Goal: Information Seeking & Learning: Learn about a topic

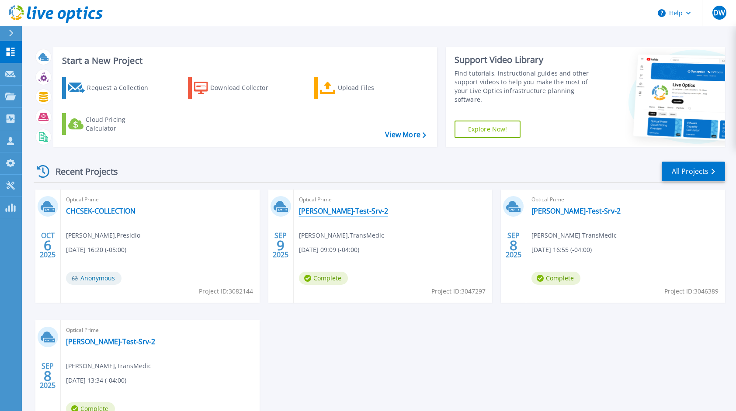
click at [327, 209] on link "[PERSON_NAME]-Test-Srv-2" at bounding box center [343, 211] width 89 height 9
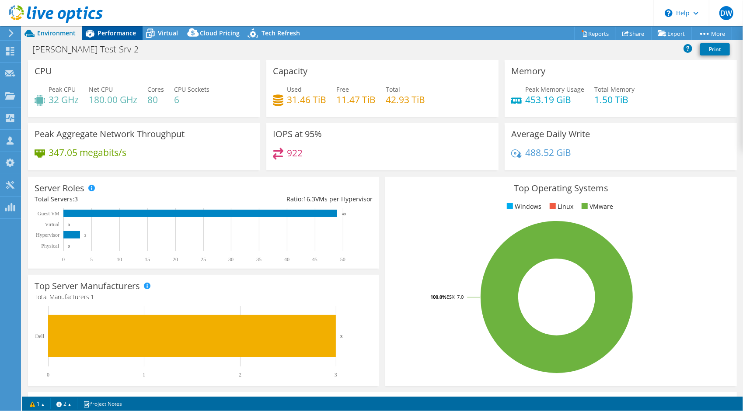
click at [120, 29] on span "Performance" at bounding box center [117, 33] width 38 height 8
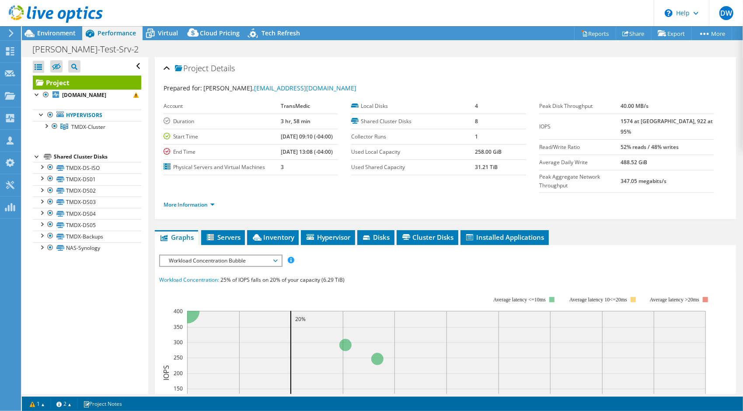
select select "USD"
click at [183, 200] on li "More Information" at bounding box center [192, 205] width 56 height 10
click at [188, 201] on link "More Information" at bounding box center [189, 204] width 51 height 7
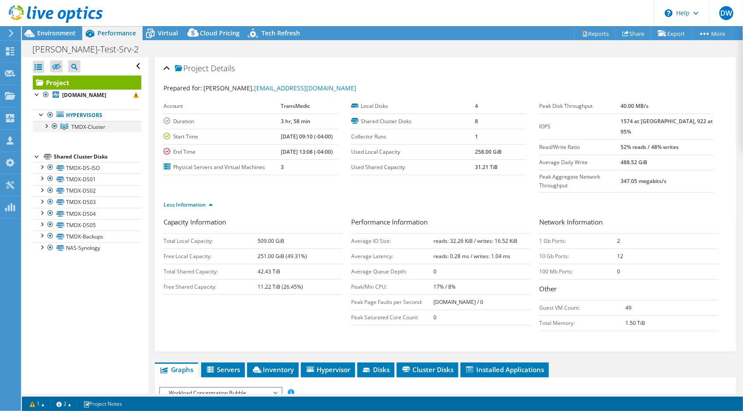
click at [44, 130] on div at bounding box center [46, 125] width 9 height 9
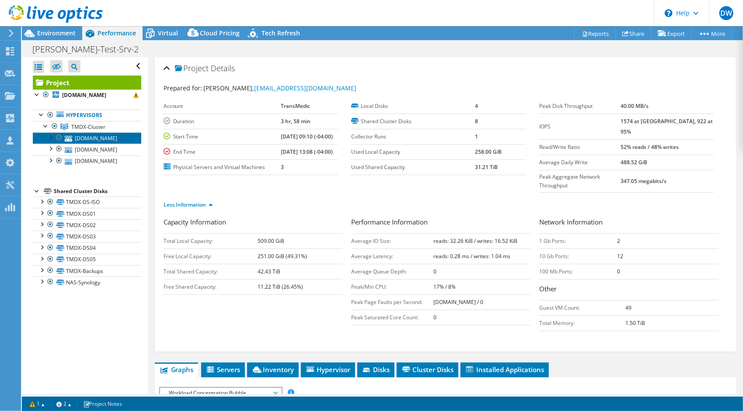
click at [82, 144] on link "tmdx-esx2.woburn.transmedics.com" at bounding box center [87, 138] width 108 height 11
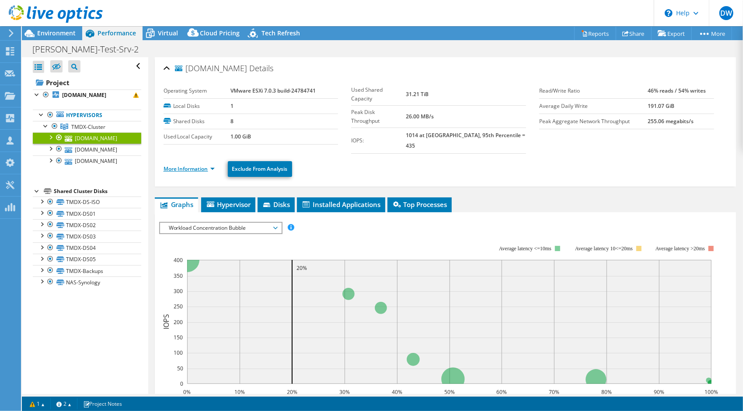
click at [188, 165] on link "More Information" at bounding box center [189, 168] width 51 height 7
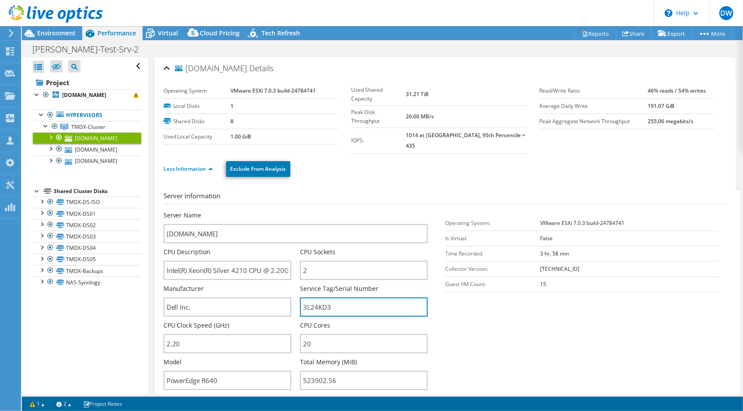
drag, startPoint x: 347, startPoint y: 298, endPoint x: 248, endPoint y: 272, distance: 102.3
click at [248, 211] on div "Server Name tmdx-esx2.woburn.transmedics.com CPU Description Intel(R) Xeon(R) S…" at bounding box center [300, 211] width 273 height 0
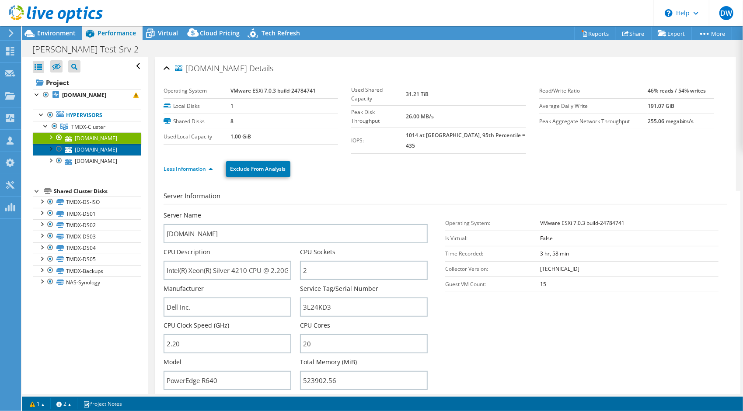
click at [80, 155] on link "tmdx-esx3.woburn.transmedics.com" at bounding box center [87, 149] width 108 height 11
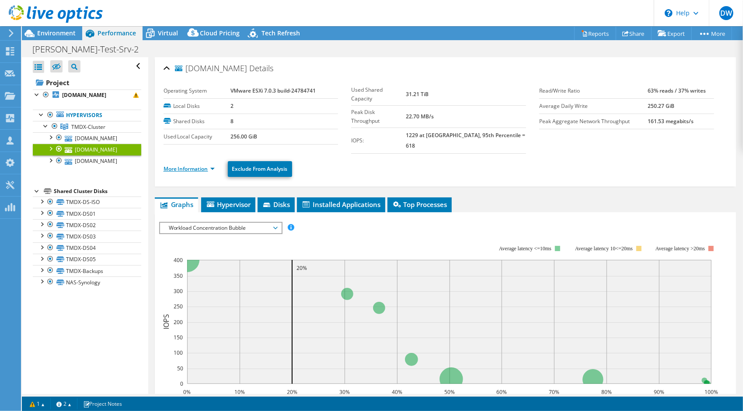
click at [194, 165] on link "More Information" at bounding box center [189, 168] width 51 height 7
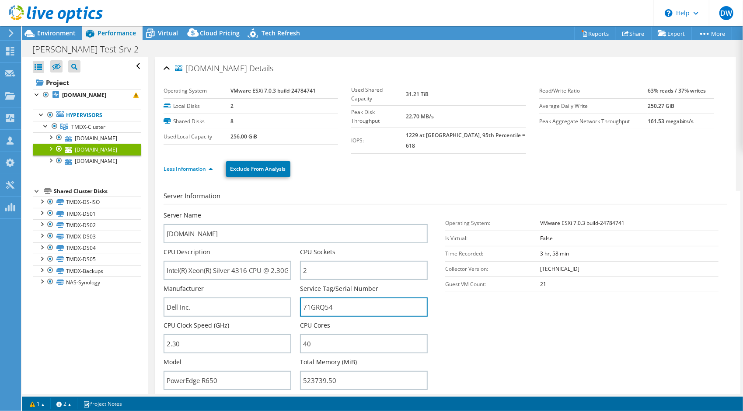
drag, startPoint x: 341, startPoint y: 292, endPoint x: 296, endPoint y: 296, distance: 45.2
click at [296, 211] on div "Server Name tmdx-esx3.woburn.transmedics.com CPU Description Intel(R) Xeon(R) S…" at bounding box center [300, 211] width 273 height 0
click at [13, 50] on use at bounding box center [10, 51] width 8 height 8
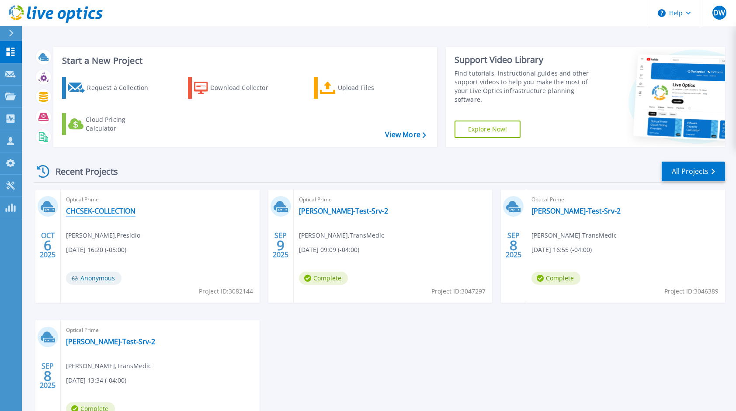
click at [96, 211] on link "CHCSEK-COLLECTION" at bounding box center [101, 211] width 70 height 9
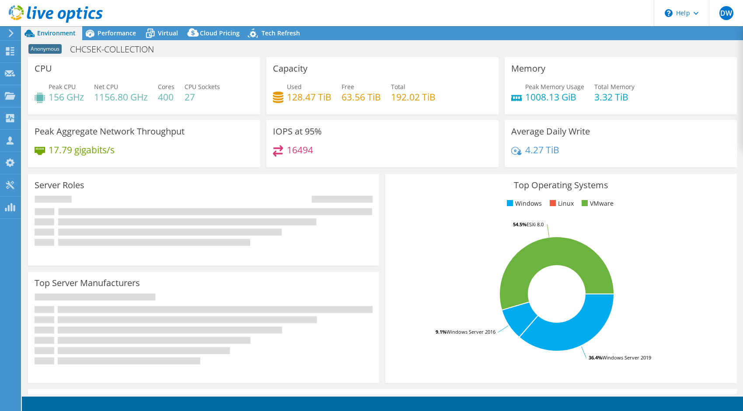
select select "USD"
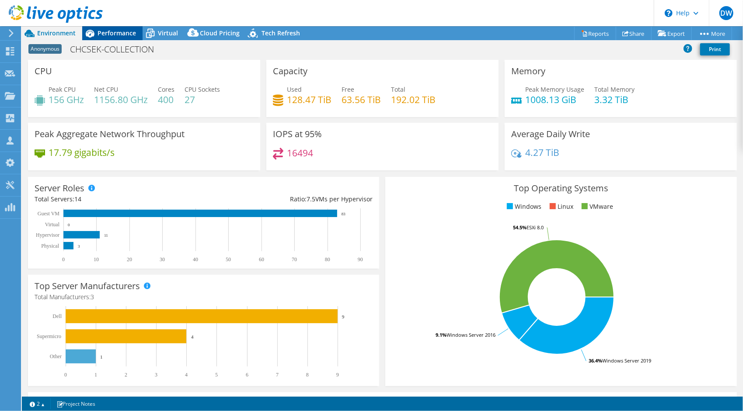
click at [113, 37] on span "Performance" at bounding box center [117, 33] width 38 height 8
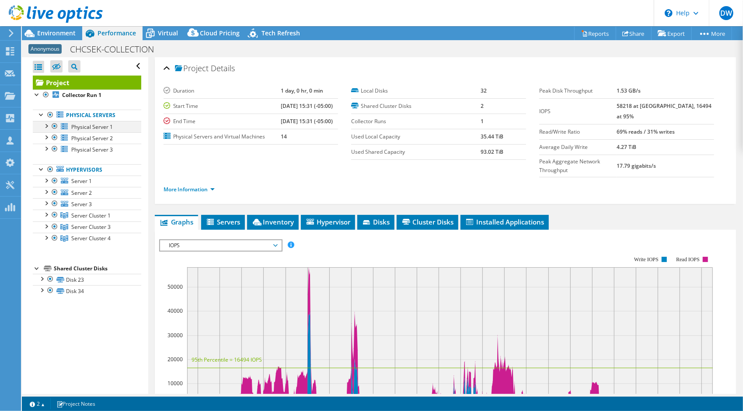
click at [46, 125] on div at bounding box center [46, 125] width 9 height 9
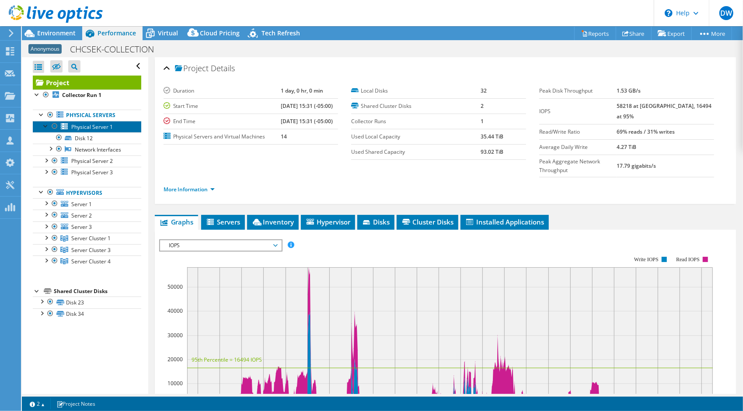
click at [81, 127] on span "Physical Server 1" at bounding box center [92, 126] width 42 height 7
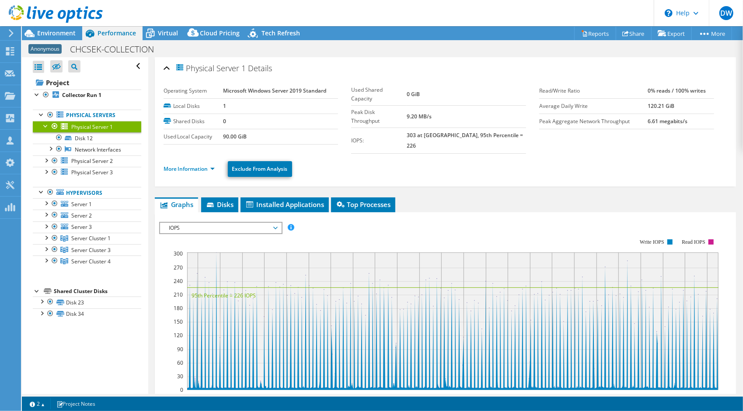
click at [182, 167] on div "More Information Exclude From Analysis" at bounding box center [446, 169] width 564 height 31
click at [188, 165] on link "More Information" at bounding box center [189, 168] width 51 height 7
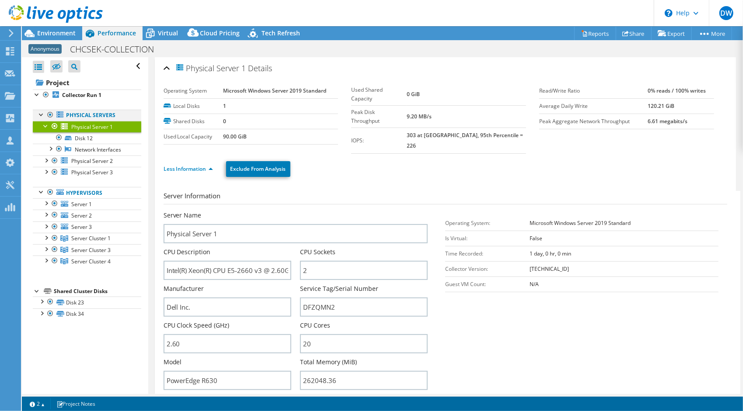
click at [41, 114] on div at bounding box center [41, 114] width 9 height 9
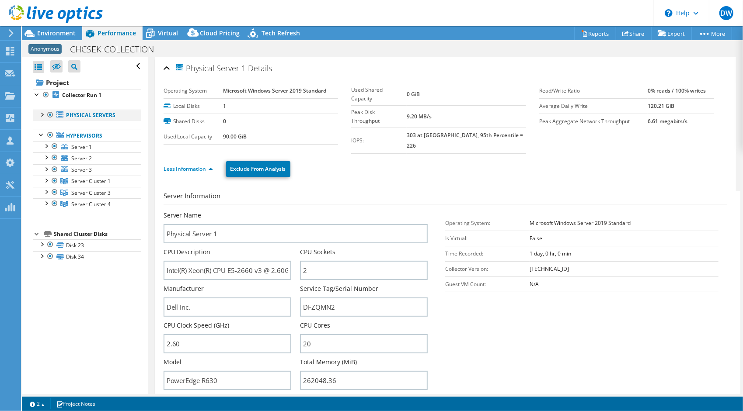
click at [42, 115] on div at bounding box center [41, 114] width 9 height 9
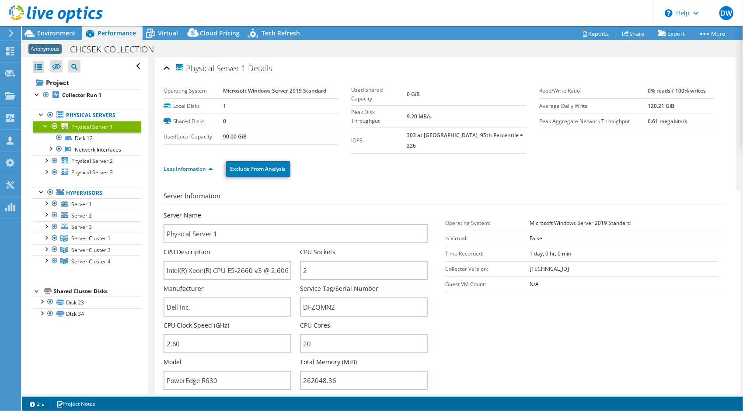
click at [45, 125] on div at bounding box center [46, 125] width 9 height 9
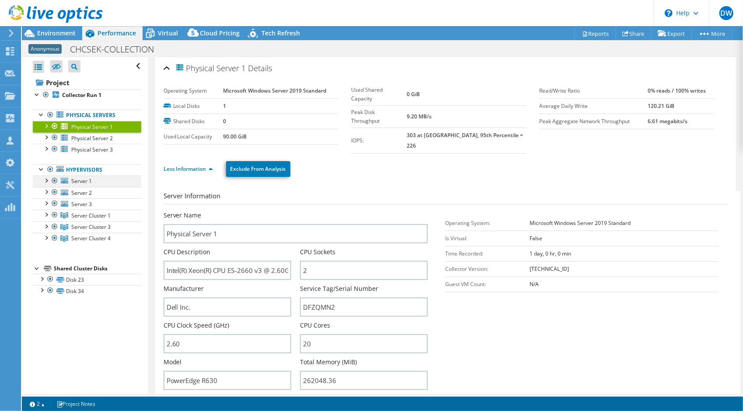
click at [45, 179] on div at bounding box center [46, 180] width 9 height 9
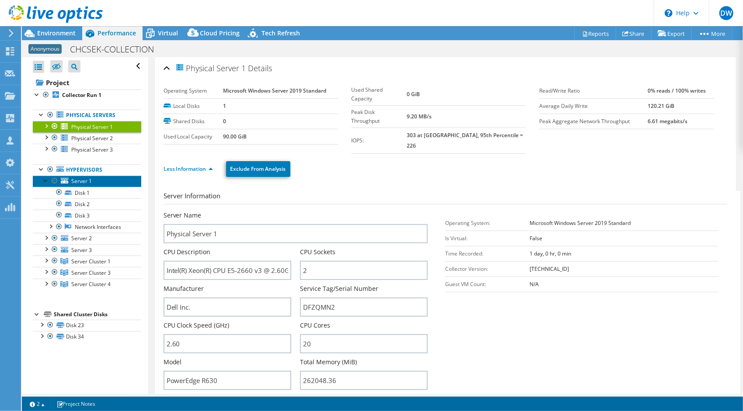
click at [77, 181] on span "Server 1" at bounding box center [81, 181] width 21 height 7
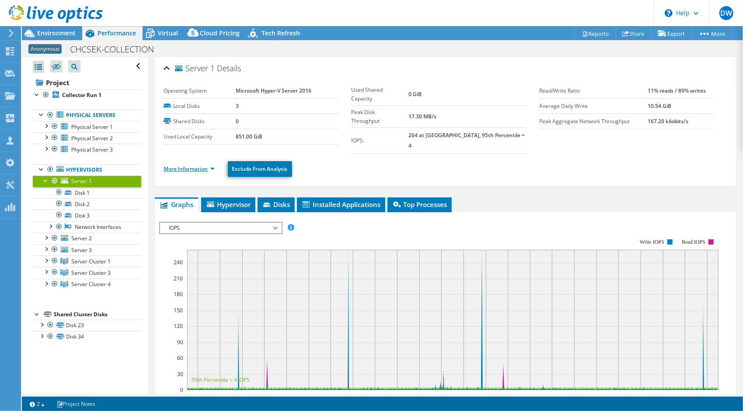
click at [194, 165] on link "More Information" at bounding box center [189, 168] width 51 height 7
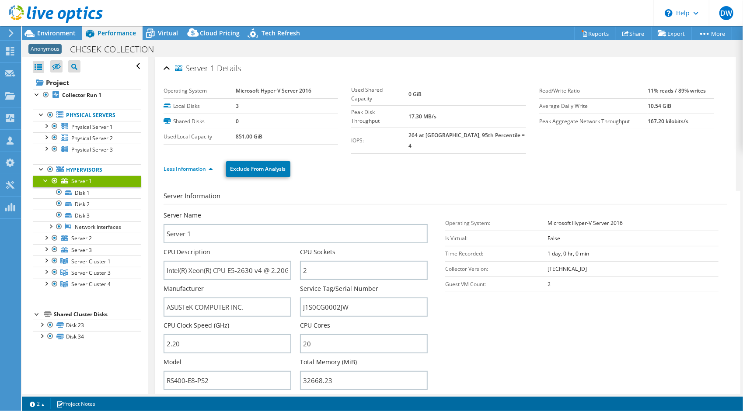
click at [47, 178] on div at bounding box center [46, 180] width 9 height 9
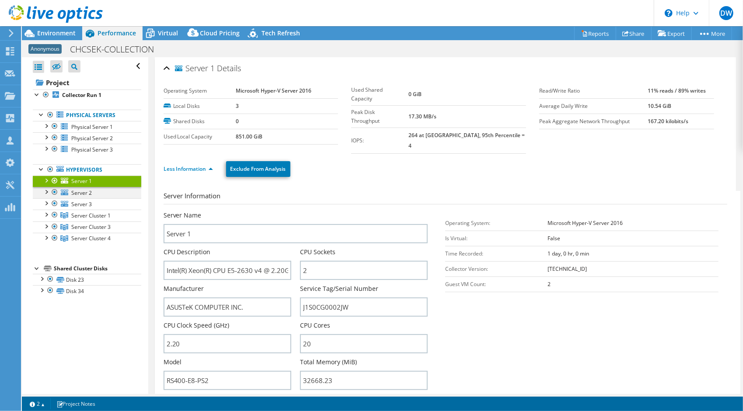
click at [45, 192] on div at bounding box center [46, 191] width 9 height 9
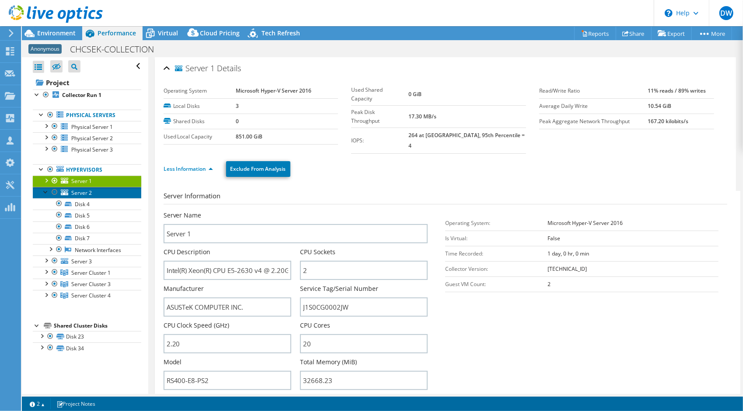
click at [75, 194] on span "Server 2" at bounding box center [81, 192] width 21 height 7
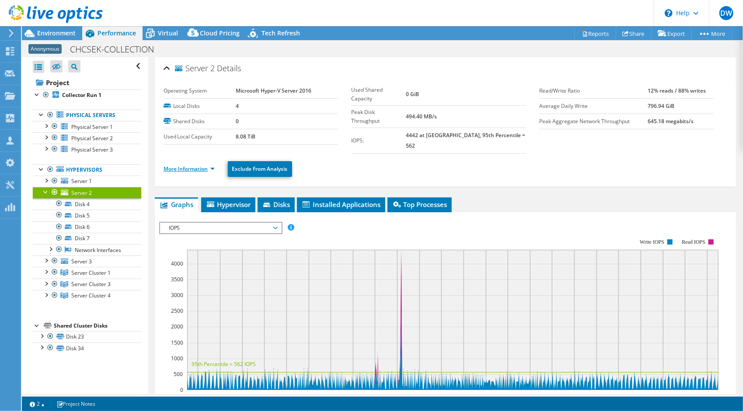
click at [185, 165] on link "More Information" at bounding box center [189, 168] width 51 height 7
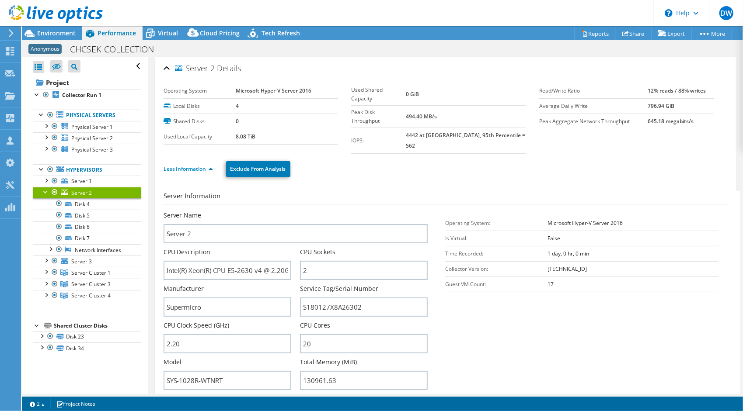
click at [44, 188] on div at bounding box center [46, 191] width 9 height 9
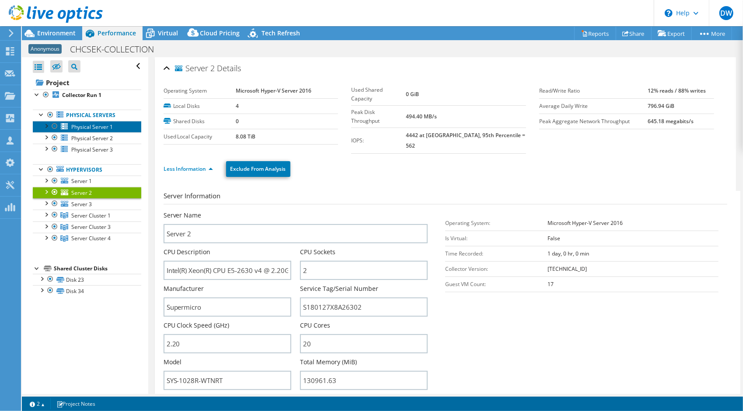
click at [91, 124] on span "Physical Server 1" at bounding box center [92, 126] width 42 height 7
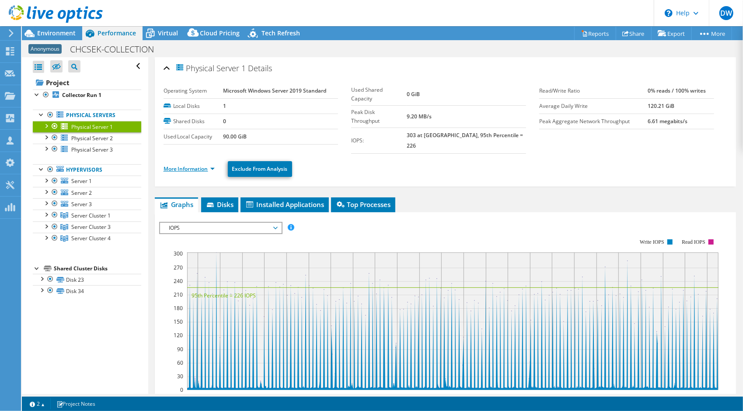
click at [192, 165] on link "More Information" at bounding box center [189, 168] width 51 height 7
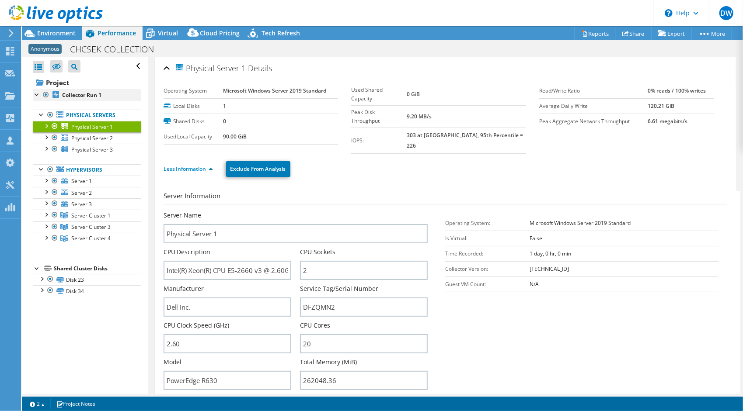
click at [39, 96] on div at bounding box center [37, 94] width 9 height 9
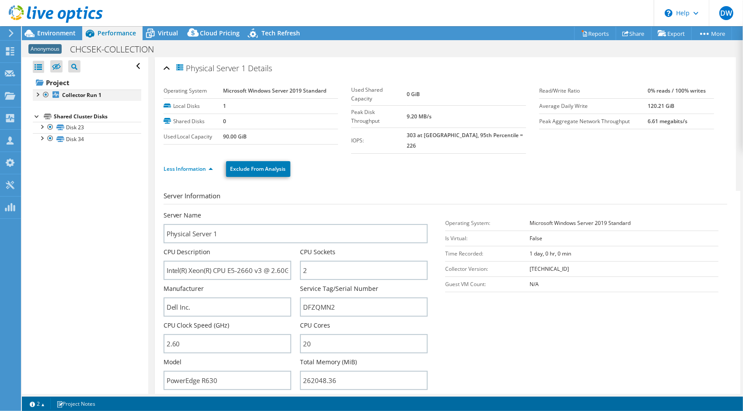
click at [39, 96] on div at bounding box center [37, 94] width 9 height 9
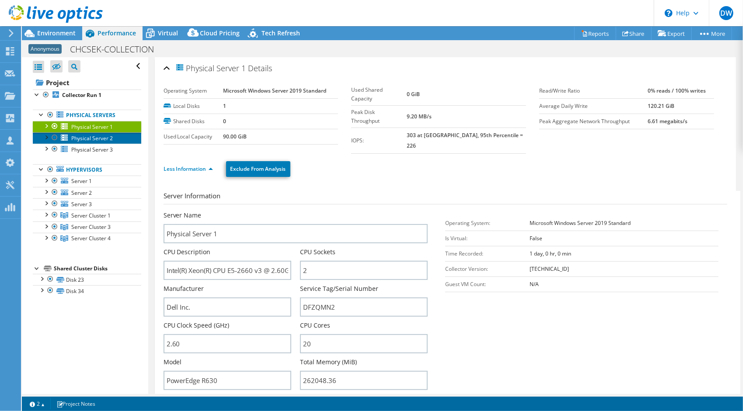
click at [74, 135] on span "Physical Server 2" at bounding box center [92, 138] width 42 height 7
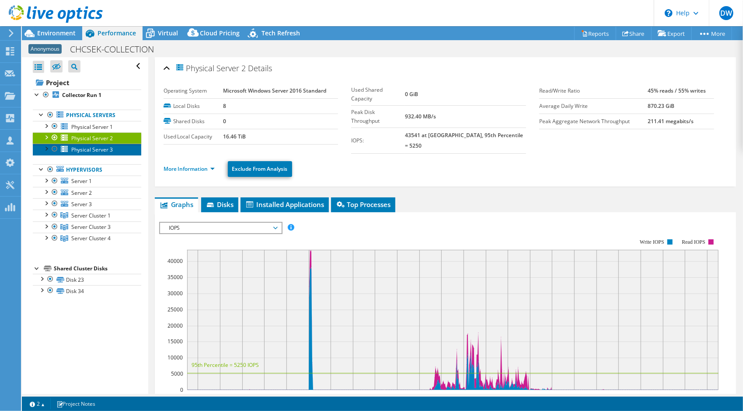
click at [87, 151] on span "Physical Server 3" at bounding box center [92, 149] width 42 height 7
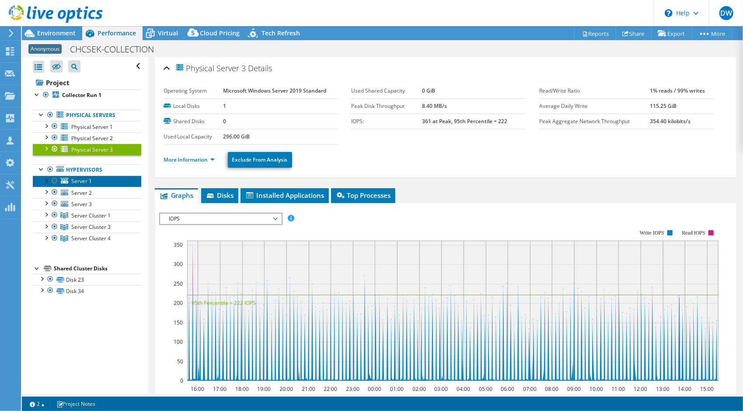
click at [70, 181] on link "Server 1" at bounding box center [87, 181] width 108 height 11
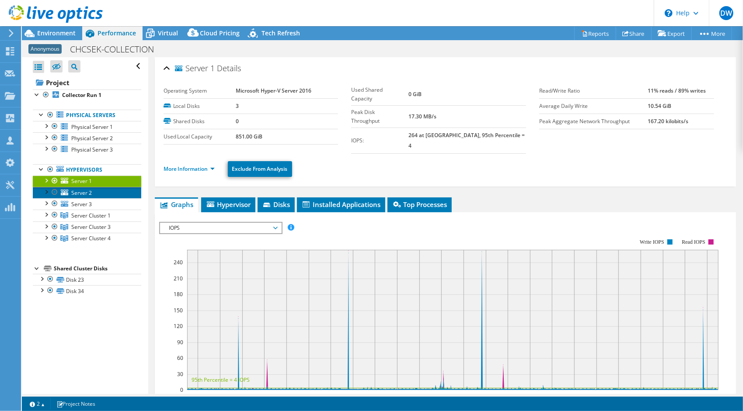
click at [75, 192] on span "Server 2" at bounding box center [81, 192] width 21 height 7
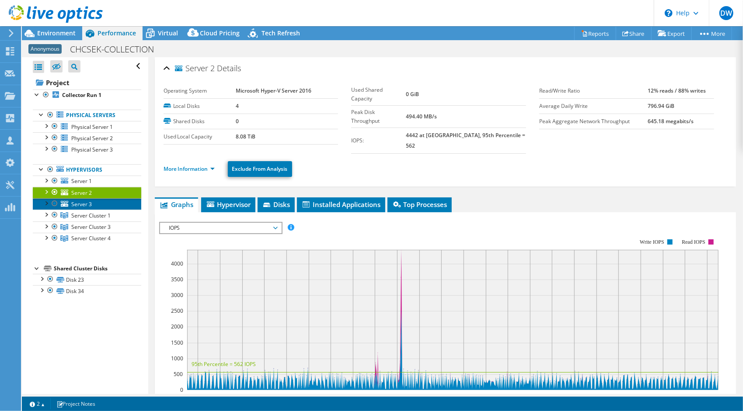
click at [80, 202] on span "Server 3" at bounding box center [81, 204] width 21 height 7
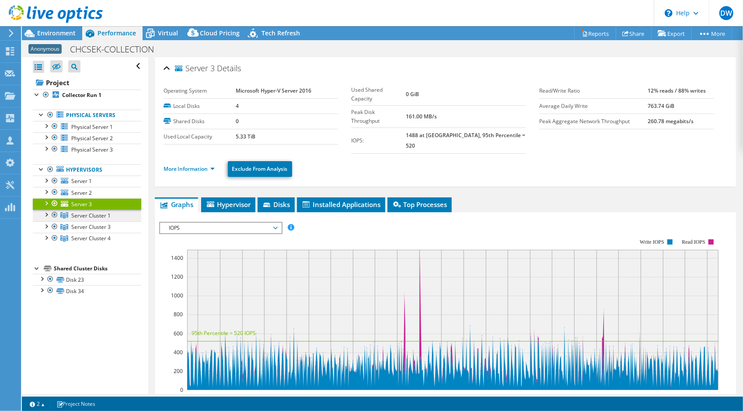
click at [87, 215] on span "Server Cluster 1" at bounding box center [90, 215] width 39 height 7
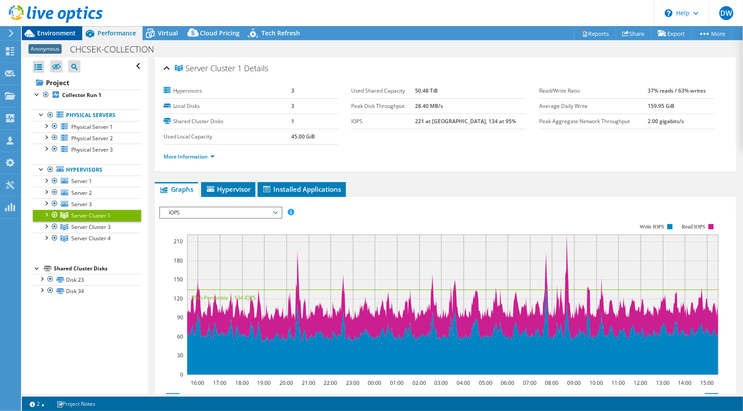
click at [55, 32] on span "Environment" at bounding box center [56, 33] width 38 height 8
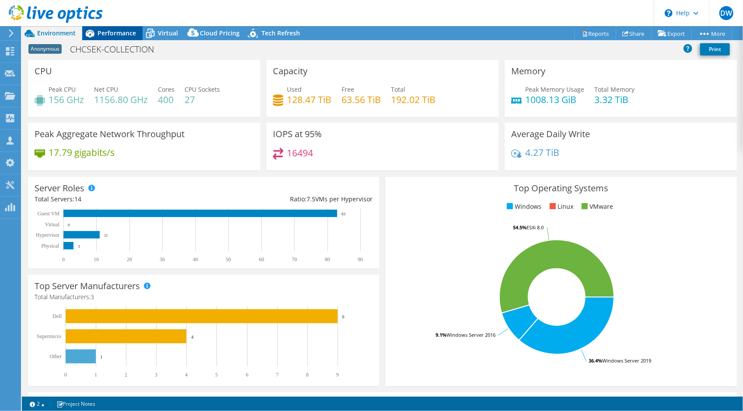
click at [105, 31] on span "Performance" at bounding box center [117, 33] width 38 height 8
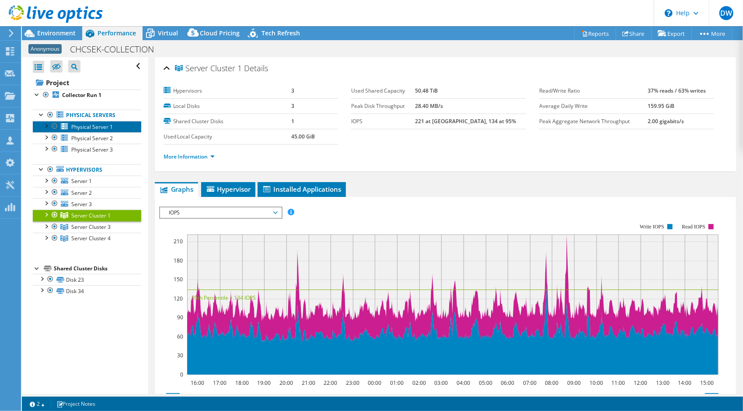
click at [80, 128] on span "Physical Server 1" at bounding box center [92, 126] width 42 height 7
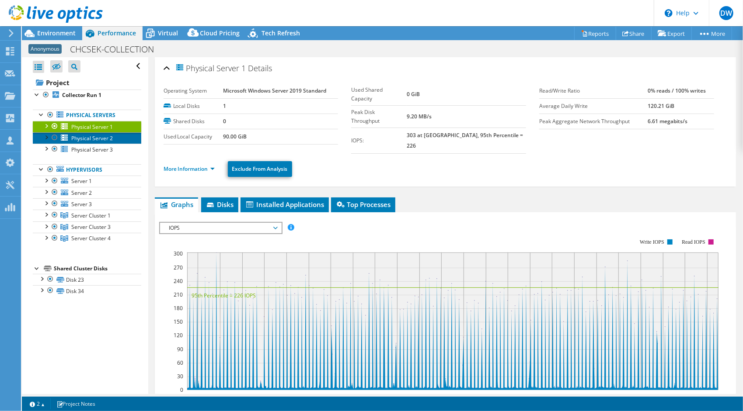
click at [73, 138] on span "Physical Server 2" at bounding box center [92, 138] width 42 height 7
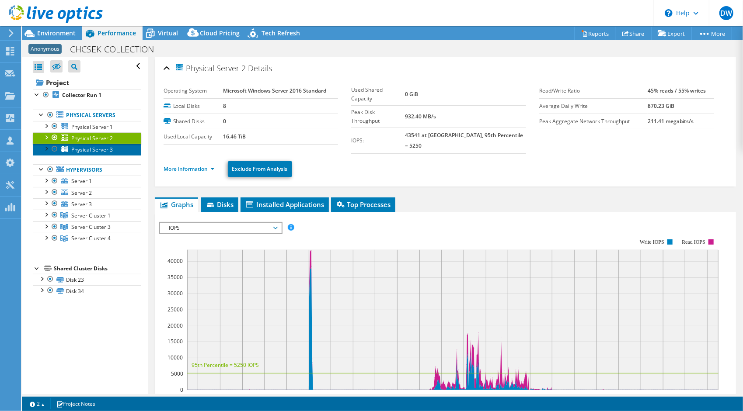
click at [78, 150] on span "Physical Server 3" at bounding box center [92, 149] width 42 height 7
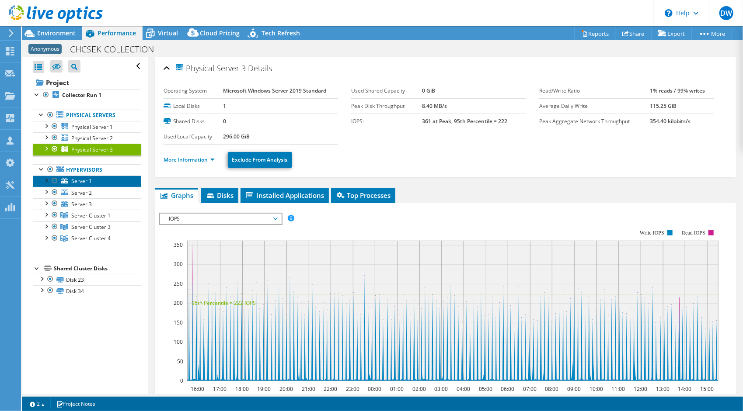
click at [85, 182] on span "Server 1" at bounding box center [81, 181] width 21 height 7
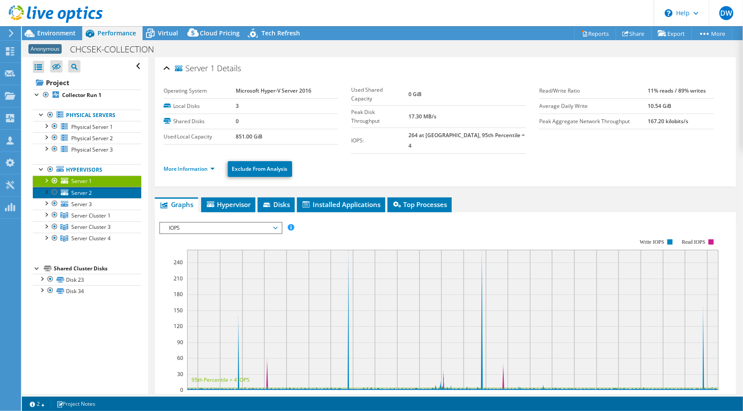
click at [87, 194] on span "Server 2" at bounding box center [81, 192] width 21 height 7
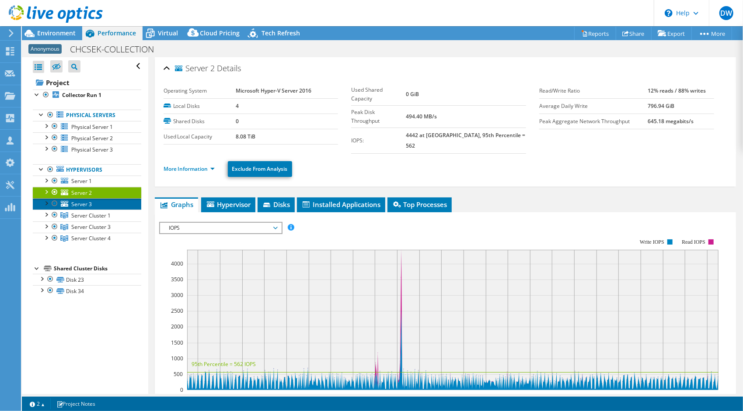
click at [87, 201] on span "Server 3" at bounding box center [81, 204] width 21 height 7
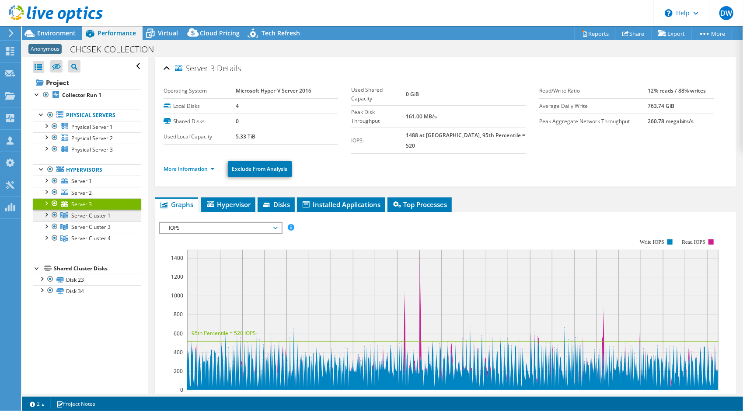
click at [90, 215] on span "Server Cluster 1" at bounding box center [90, 215] width 39 height 7
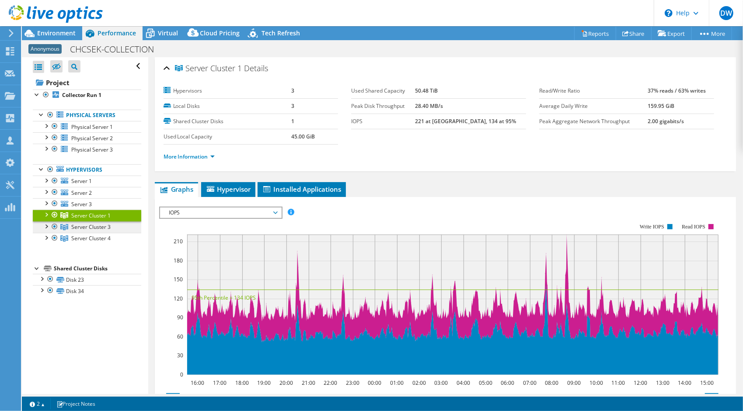
click at [92, 224] on span "Server Cluster 3" at bounding box center [90, 226] width 39 height 7
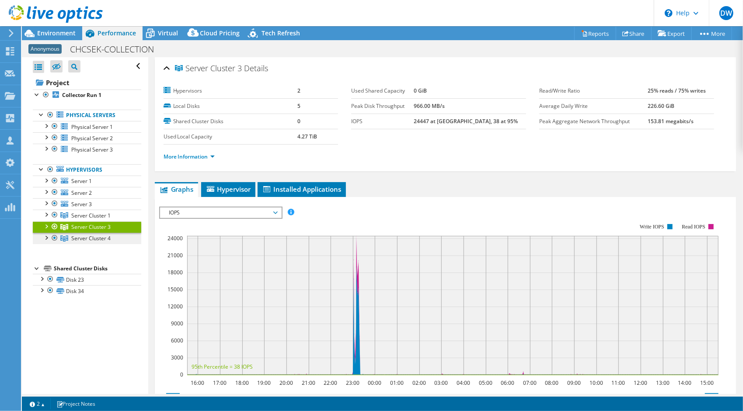
click at [94, 241] on link "Server Cluster 4" at bounding box center [87, 238] width 108 height 11
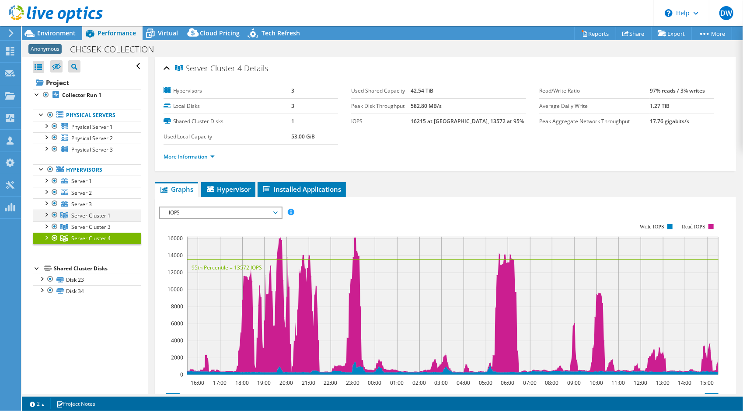
click at [48, 213] on div at bounding box center [46, 214] width 9 height 9
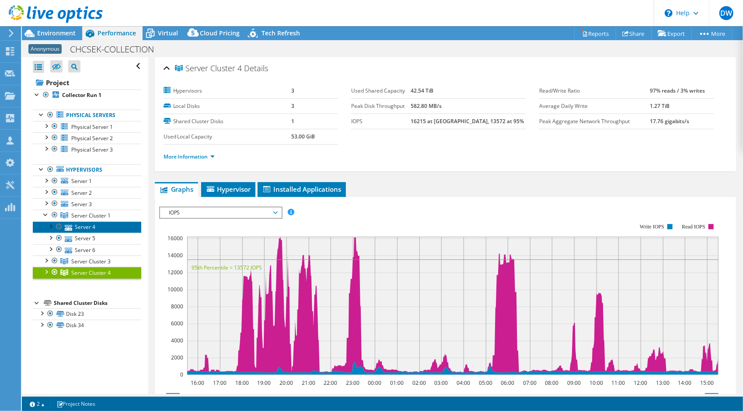
click at [94, 225] on link "Server 4" at bounding box center [87, 227] width 108 height 11
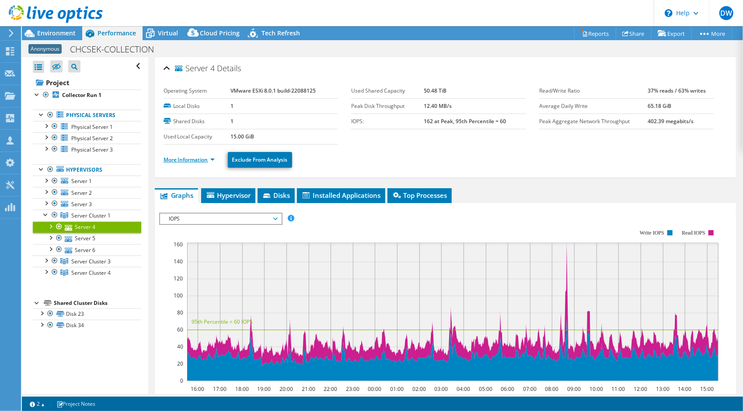
click at [192, 158] on link "More Information" at bounding box center [189, 159] width 51 height 7
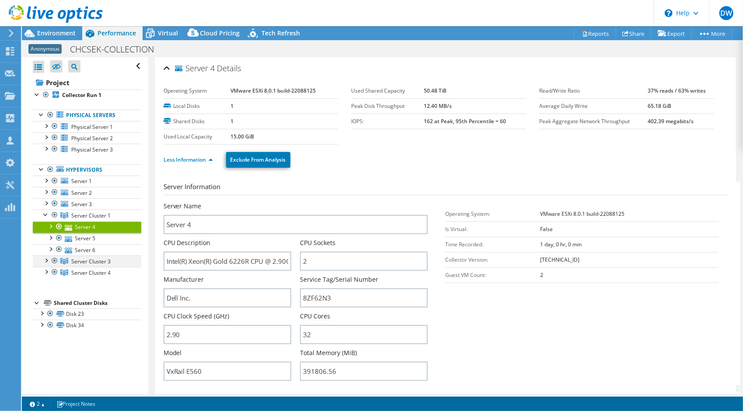
click at [46, 257] on div at bounding box center [46, 260] width 9 height 9
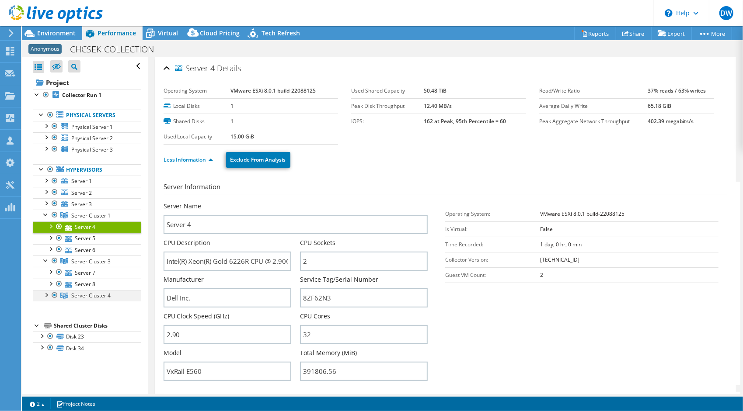
click at [47, 294] on div at bounding box center [46, 294] width 9 height 9
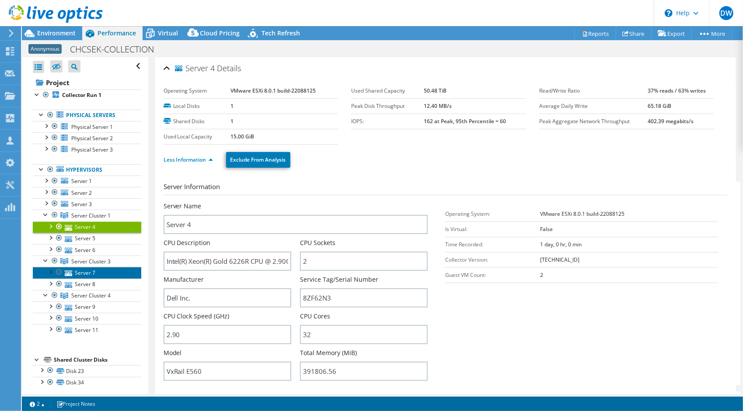
click at [105, 270] on link "Server 7" at bounding box center [87, 272] width 108 height 11
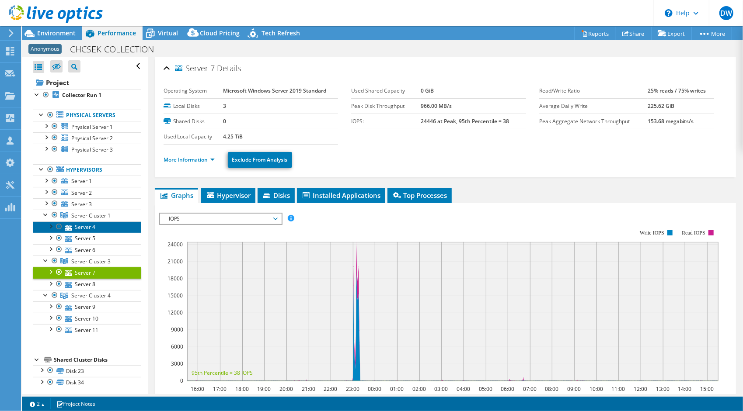
click at [86, 225] on link "Server 4" at bounding box center [87, 227] width 108 height 11
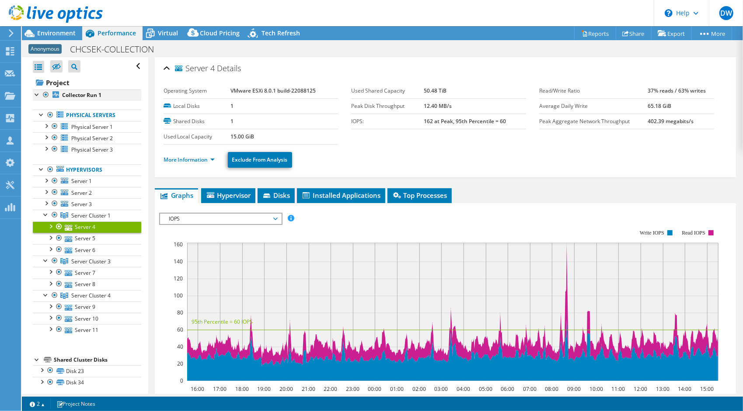
click at [46, 94] on div at bounding box center [46, 95] width 9 height 10
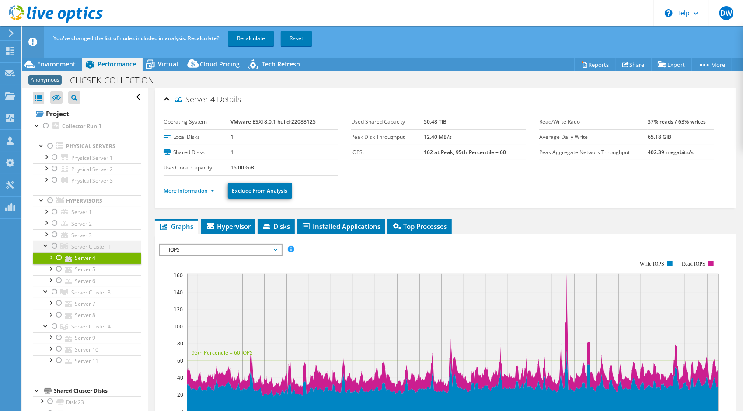
click at [54, 246] on div at bounding box center [54, 246] width 9 height 10
click at [248, 38] on link "Recalculate" at bounding box center [250, 39] width 45 height 16
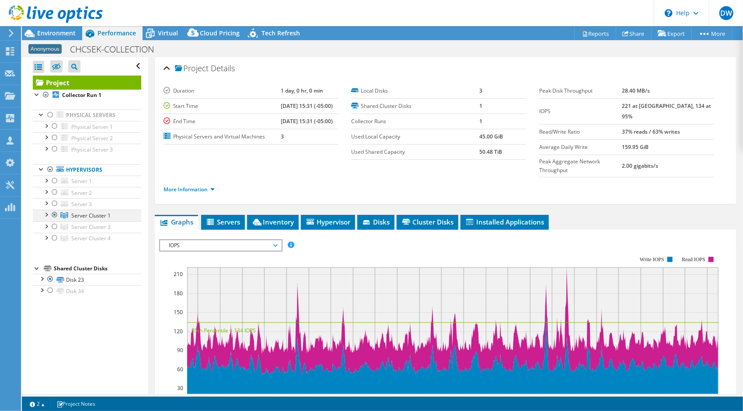
drag, startPoint x: 47, startPoint y: 213, endPoint x: 43, endPoint y: 216, distance: 5.3
drag, startPoint x: 43, startPoint y: 216, endPoint x: 43, endPoint y: 211, distance: 4.8
click at [45, 211] on div at bounding box center [46, 214] width 9 height 9
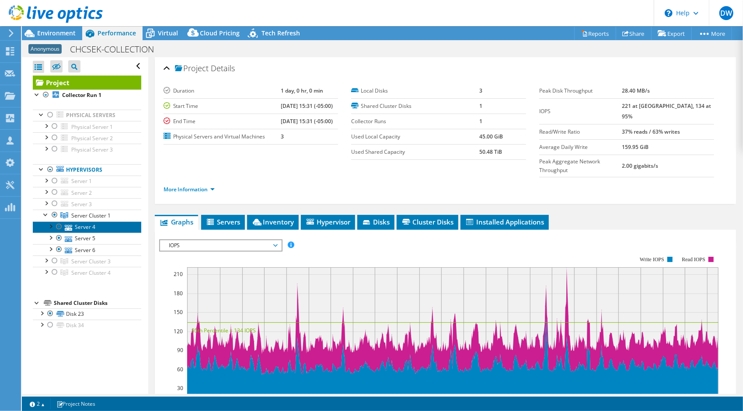
drag, startPoint x: 86, startPoint y: 224, endPoint x: 75, endPoint y: 223, distance: 10.5
click at [76, 223] on link "Server 4" at bounding box center [87, 227] width 108 height 11
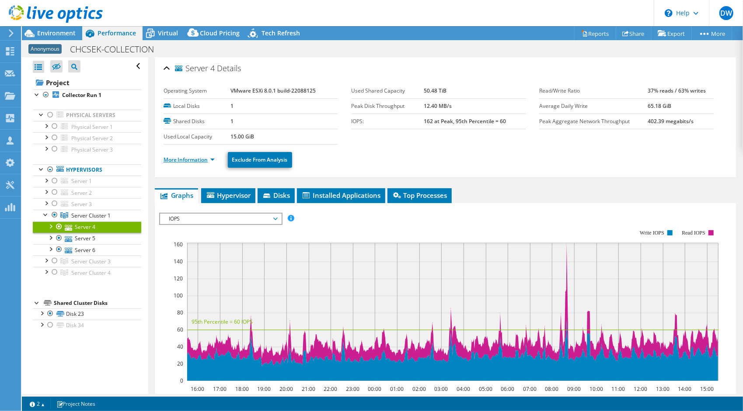
click at [188, 158] on link "More Information" at bounding box center [189, 159] width 51 height 7
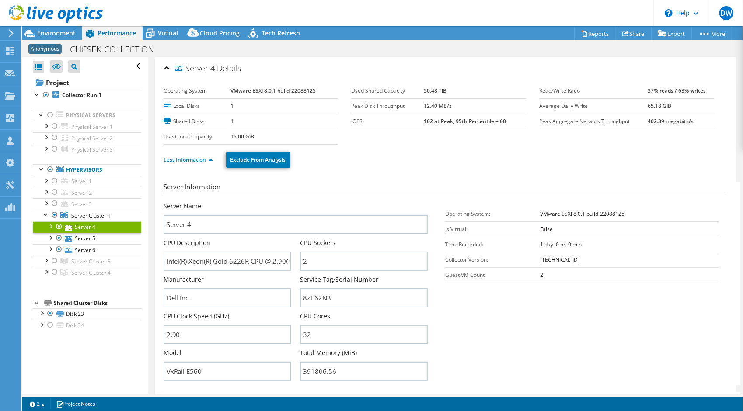
click at [442, 188] on h3 "Server Information" at bounding box center [446, 189] width 564 height 14
click at [56, 34] on span "Environment" at bounding box center [56, 33] width 38 height 8
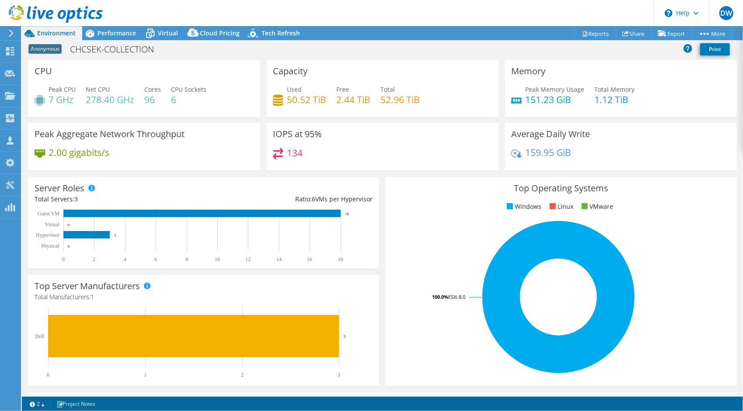
click at [366, 142] on div "IOPS at 95% 134" at bounding box center [382, 147] width 232 height 48
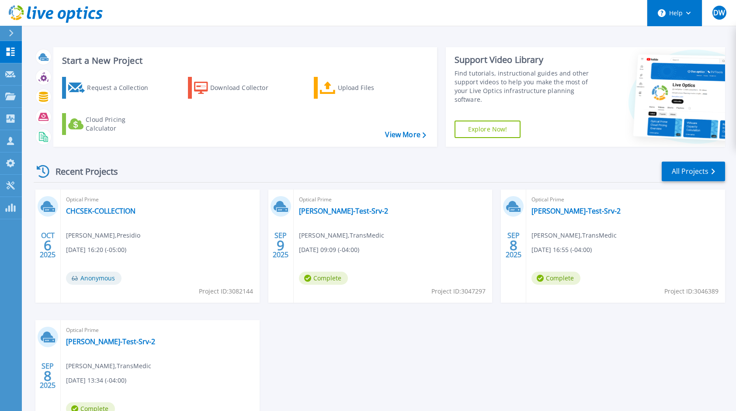
click at [687, 15] on button "Help" at bounding box center [675, 13] width 55 height 26
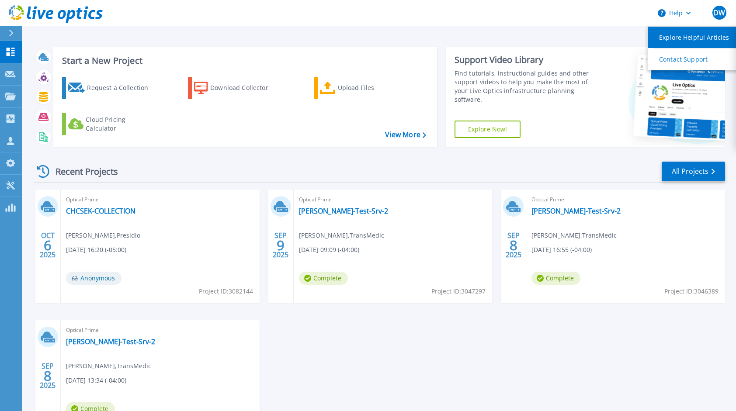
click at [684, 38] on link "Explore Helpful Articles" at bounding box center [697, 37] width 98 height 21
click at [670, 14] on button "Help" at bounding box center [675, 13] width 55 height 26
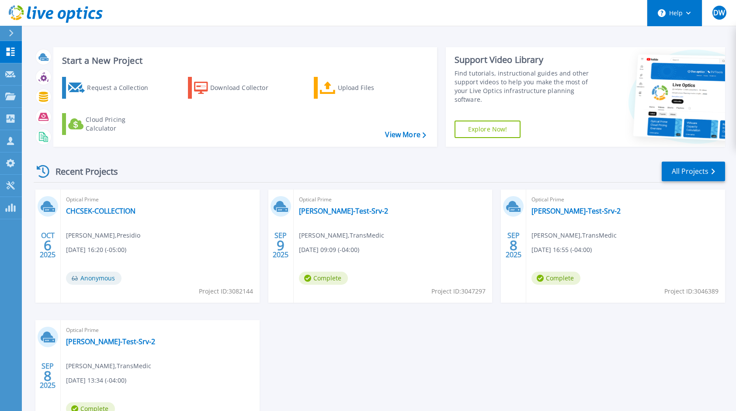
click at [670, 14] on button "Help" at bounding box center [675, 13] width 55 height 26
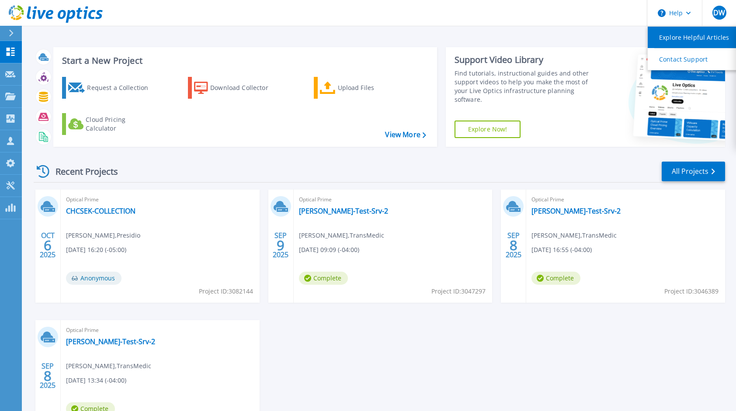
click at [698, 36] on link "Explore Helpful Articles" at bounding box center [697, 37] width 98 height 21
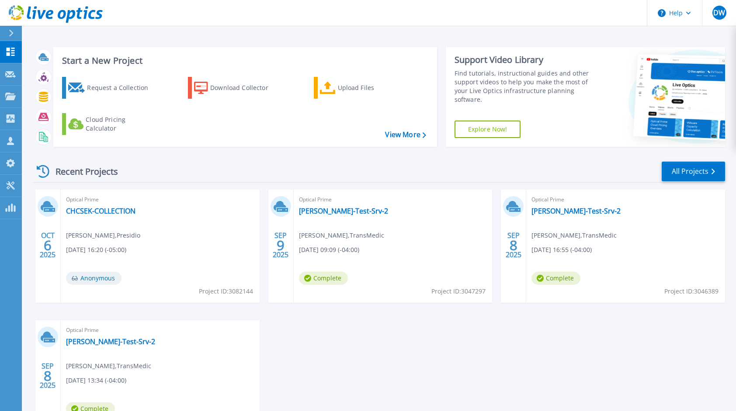
click at [554, 12] on header "Help DW Partner Team Member Dan Wakefield dwakefield@presidio.com ex presido My…" at bounding box center [368, 13] width 736 height 26
click at [721, 13] on span "DW" at bounding box center [720, 12] width 12 height 7
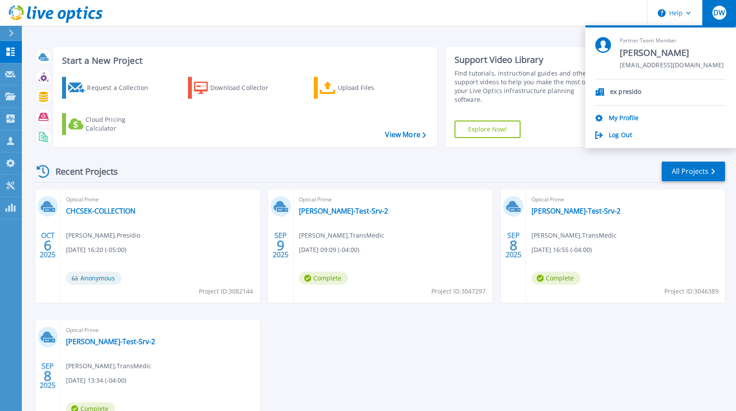
click at [511, 7] on header "Help DW Partner Team Member Dan Wakefield dwakefield@presidio.com ex presido My…" at bounding box center [368, 13] width 736 height 26
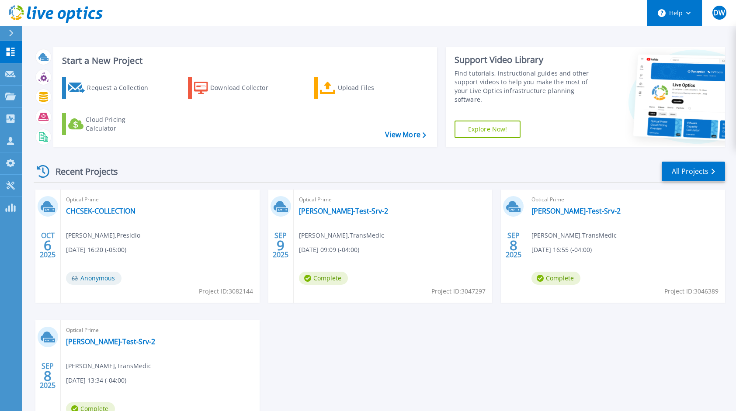
click at [687, 14] on icon at bounding box center [689, 13] width 5 height 3
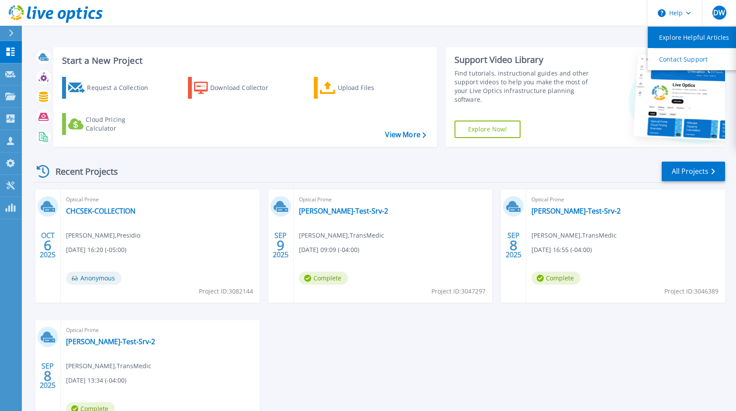
click at [680, 36] on link "Explore Helpful Articles" at bounding box center [697, 37] width 98 height 21
click at [96, 213] on link "CHCSEK-COLLECTION" at bounding box center [101, 211] width 70 height 9
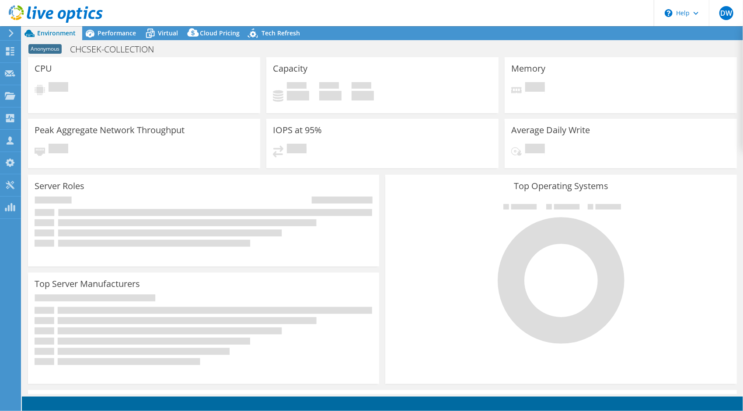
select select "USD"
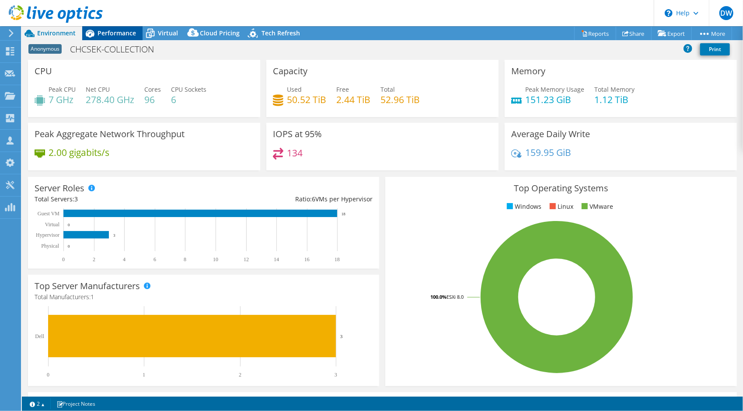
click at [118, 33] on span "Performance" at bounding box center [117, 33] width 38 height 8
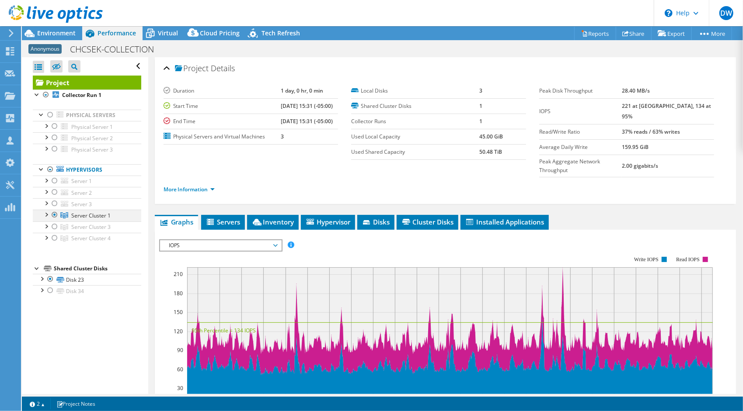
click at [47, 213] on div at bounding box center [46, 214] width 9 height 9
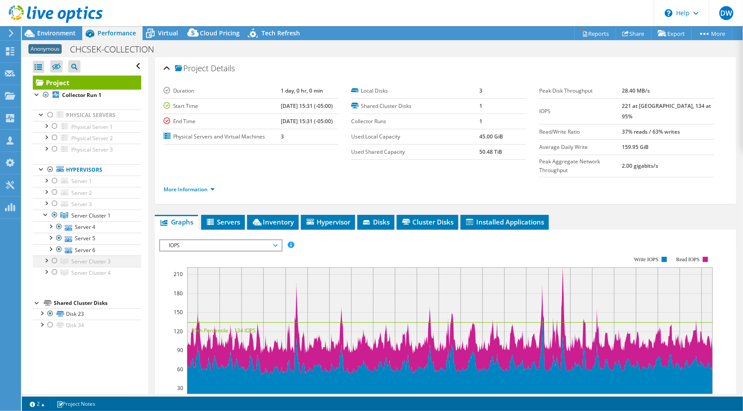
click at [45, 258] on div at bounding box center [46, 260] width 9 height 9
click at [47, 293] on div at bounding box center [46, 294] width 9 height 9
click at [54, 260] on div at bounding box center [54, 261] width 9 height 10
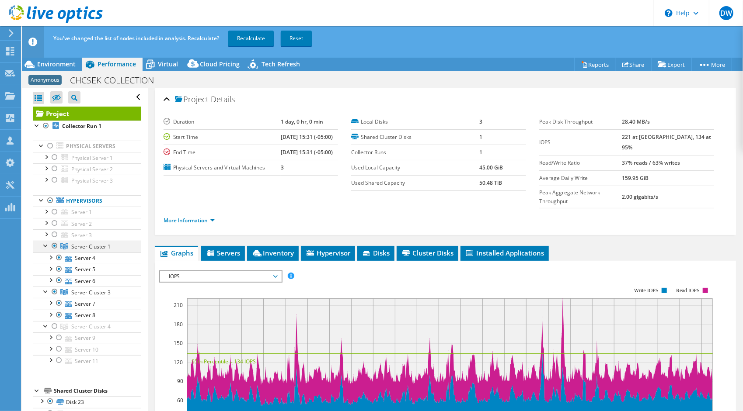
click at [55, 244] on div at bounding box center [54, 246] width 9 height 10
click at [251, 36] on link "Recalculate" at bounding box center [250, 39] width 45 height 16
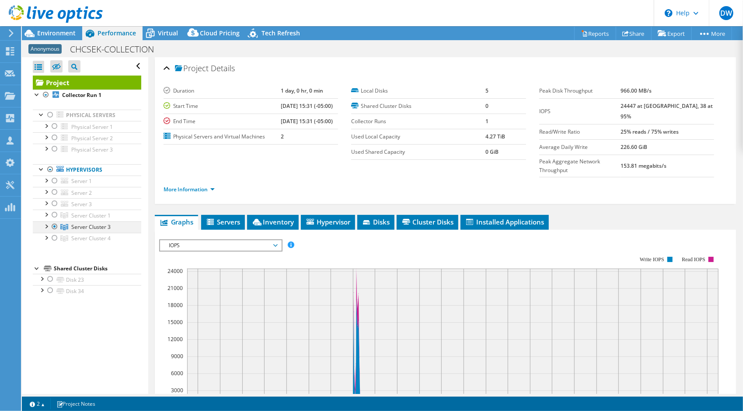
click at [46, 224] on div at bounding box center [46, 226] width 9 height 9
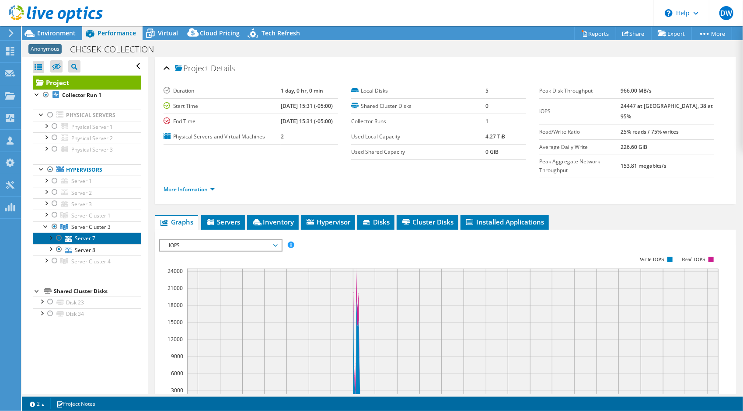
click at [88, 236] on link "Server 7" at bounding box center [87, 238] width 108 height 11
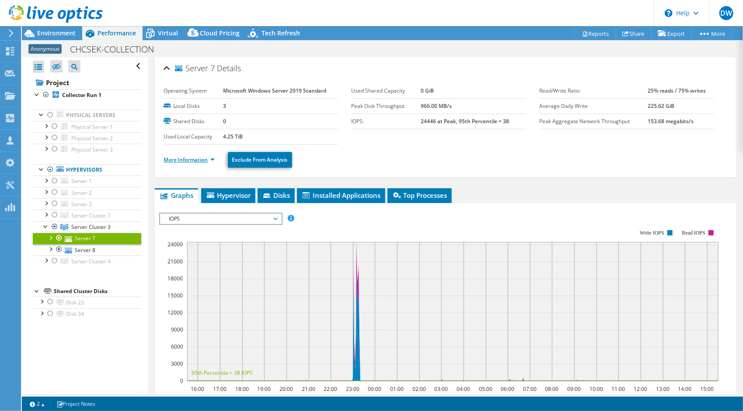
click at [188, 158] on link "More Information" at bounding box center [189, 159] width 51 height 7
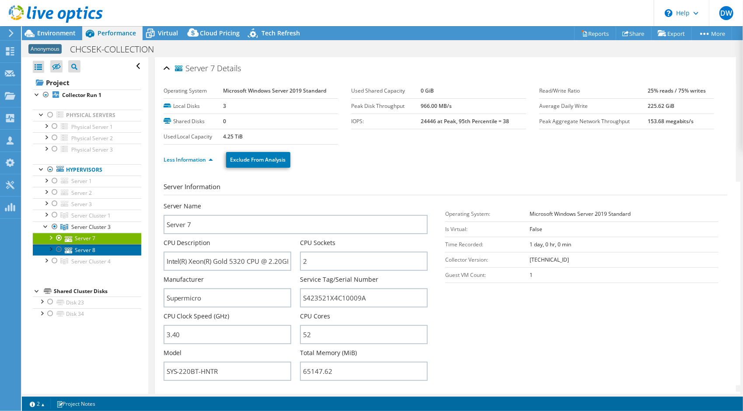
click at [81, 248] on link "Server 8" at bounding box center [87, 249] width 108 height 11
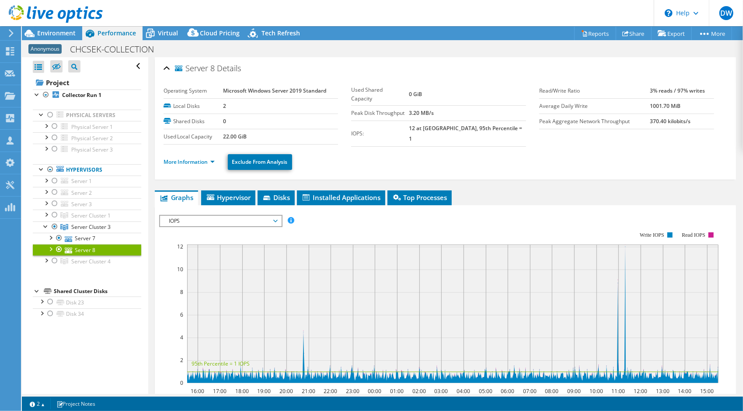
click at [191, 157] on li "More Information" at bounding box center [192, 162] width 56 height 10
click at [193, 160] on link "More Information" at bounding box center [189, 161] width 51 height 7
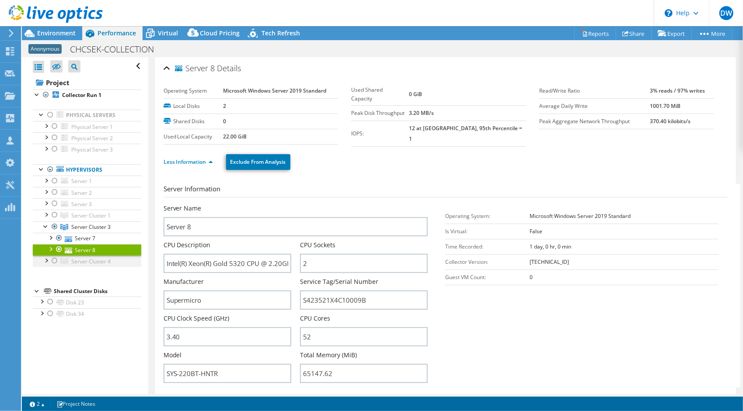
click at [56, 260] on div at bounding box center [54, 261] width 9 height 10
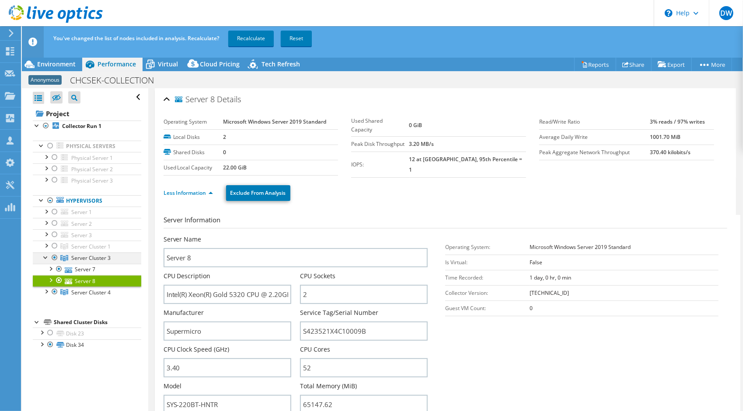
click at [55, 257] on div at bounding box center [54, 258] width 9 height 10
click at [254, 41] on link "Recalculate" at bounding box center [250, 39] width 45 height 16
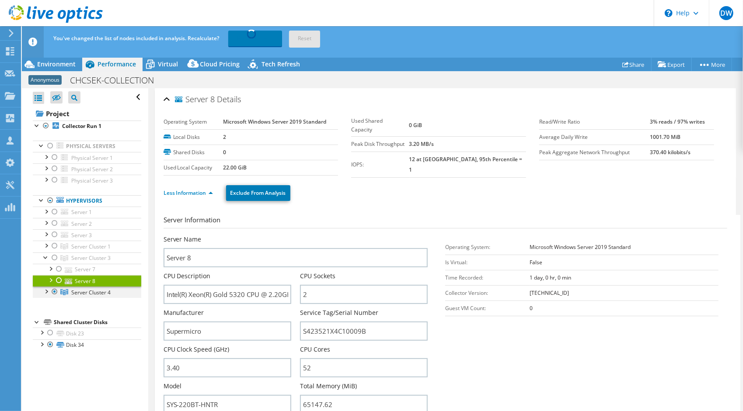
drag, startPoint x: 49, startPoint y: 289, endPoint x: 43, endPoint y: 291, distance: 6.3
click at [43, 291] on div at bounding box center [46, 291] width 9 height 9
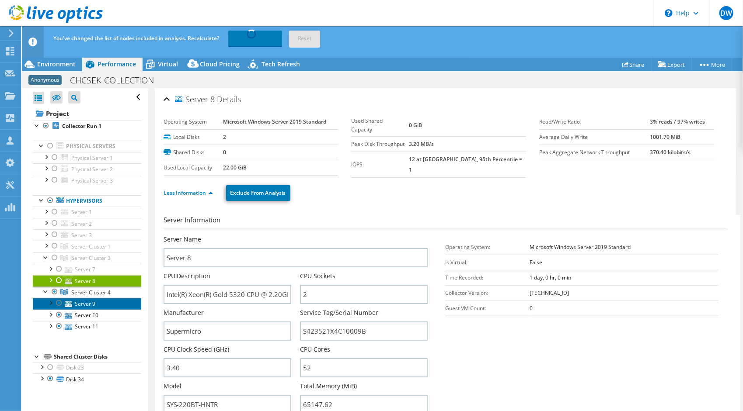
click at [77, 303] on link "Server 9" at bounding box center [87, 303] width 108 height 11
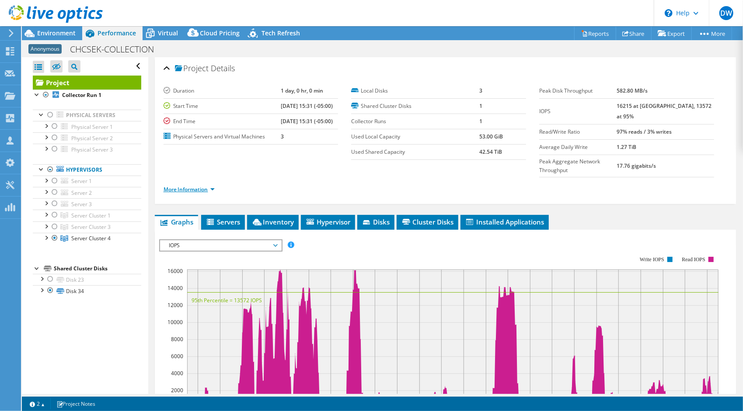
click at [188, 186] on link "More Information" at bounding box center [189, 189] width 51 height 7
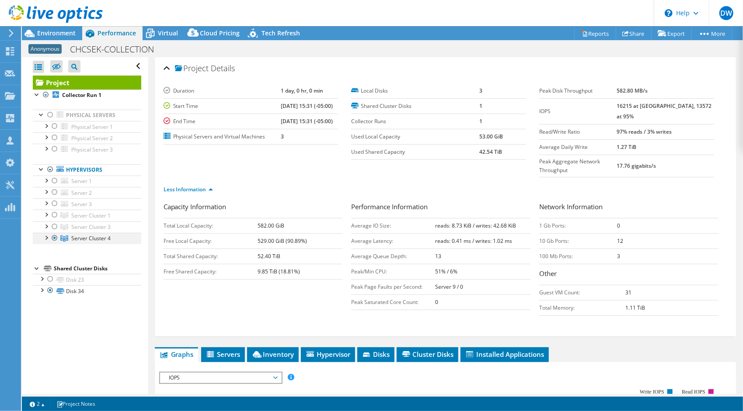
click at [45, 238] on div at bounding box center [46, 237] width 9 height 9
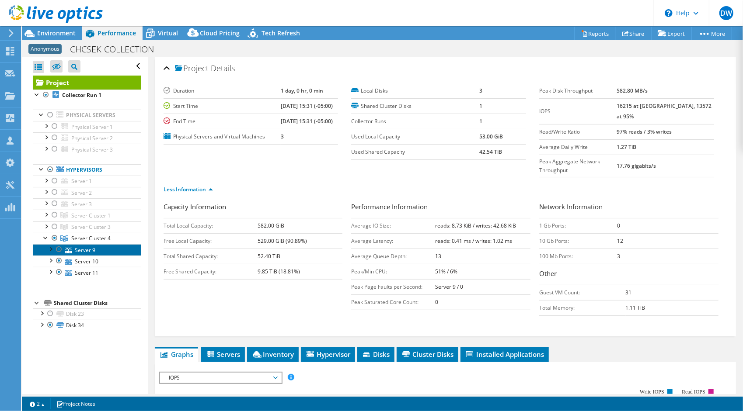
click at [75, 246] on link "Server 9" at bounding box center [87, 249] width 108 height 11
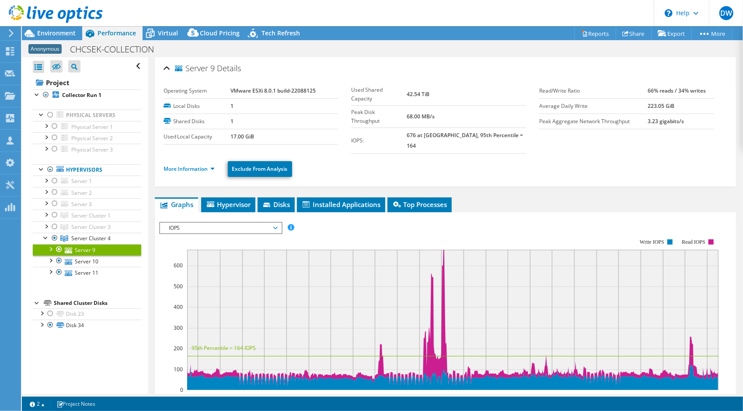
click at [195, 164] on li "More Information" at bounding box center [192, 169] width 56 height 10
click at [195, 165] on link "More Information" at bounding box center [189, 168] width 51 height 7
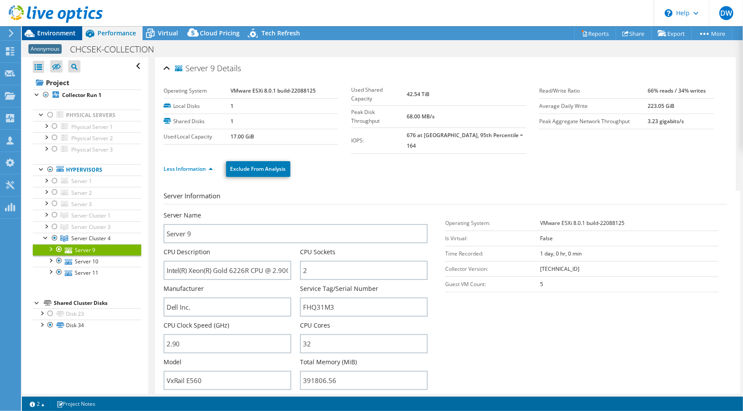
click at [51, 36] on span "Environment" at bounding box center [56, 33] width 38 height 8
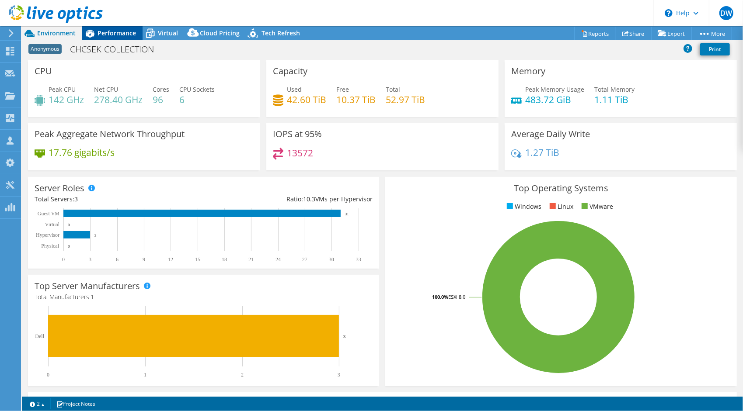
click at [112, 35] on span "Performance" at bounding box center [117, 33] width 38 height 8
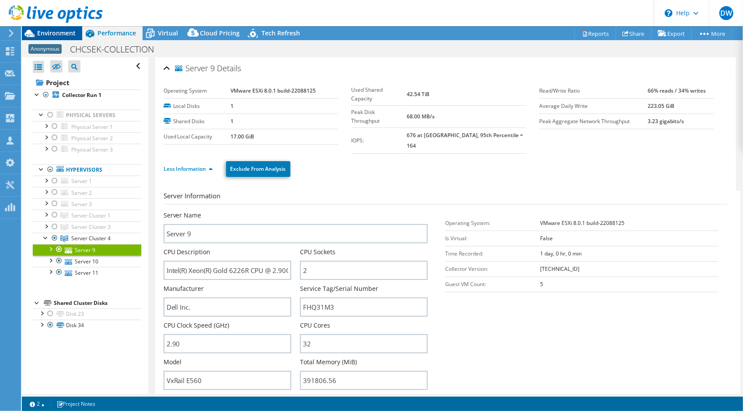
click at [58, 37] on span "Environment" at bounding box center [56, 33] width 38 height 8
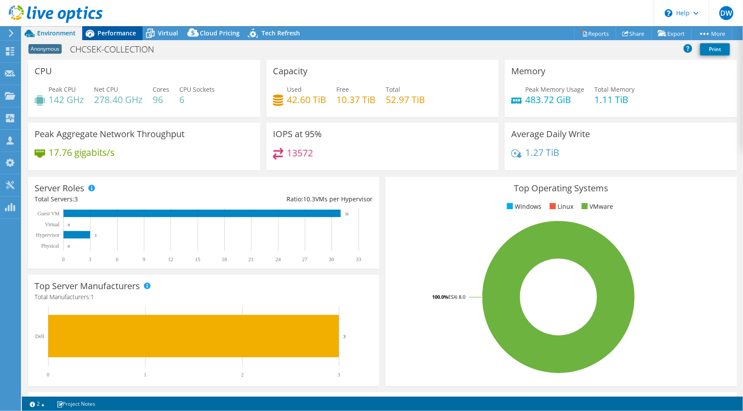
click at [119, 29] on span "Performance" at bounding box center [117, 33] width 38 height 8
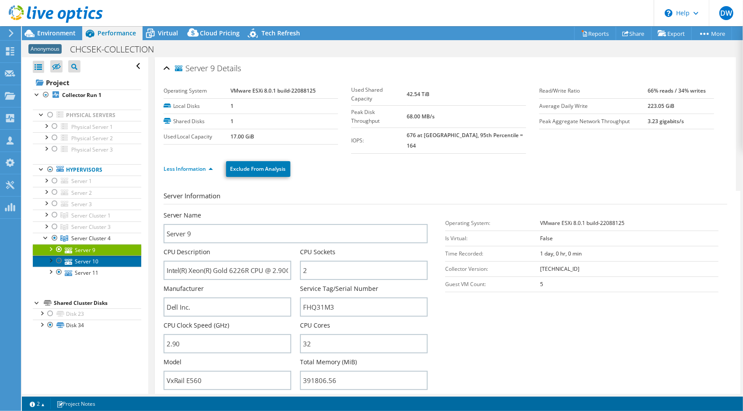
click at [80, 261] on link "Server 10" at bounding box center [87, 261] width 108 height 11
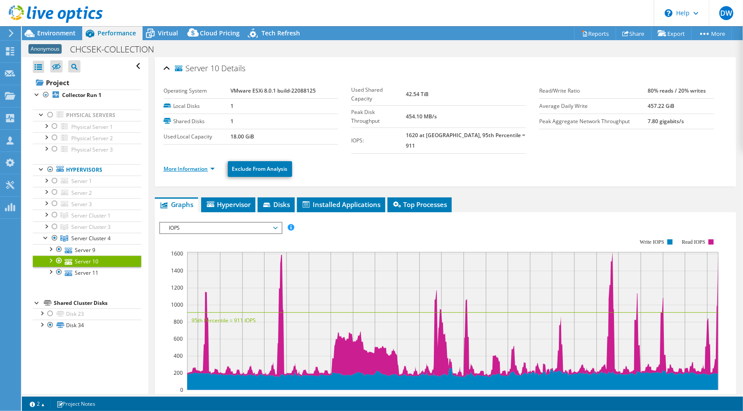
click at [200, 165] on link "More Information" at bounding box center [189, 168] width 51 height 7
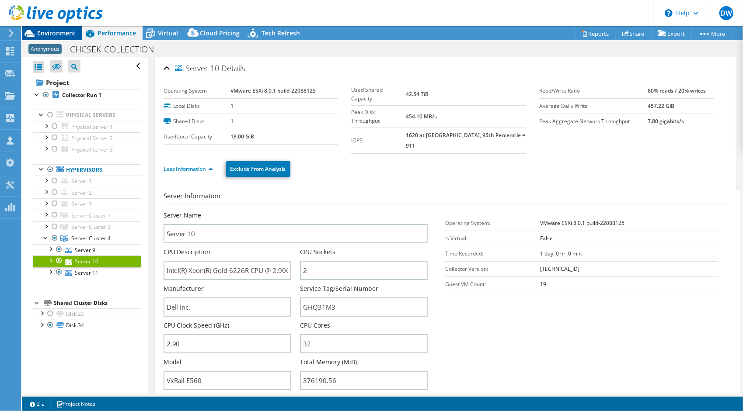
click at [56, 31] on span "Environment" at bounding box center [56, 33] width 38 height 8
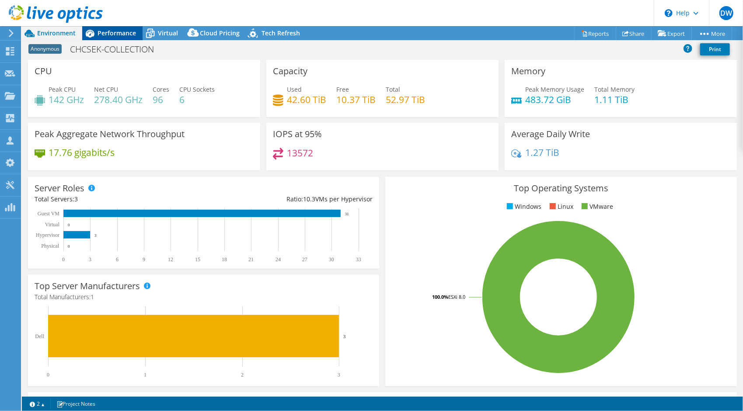
click at [112, 36] on span "Performance" at bounding box center [117, 33] width 38 height 8
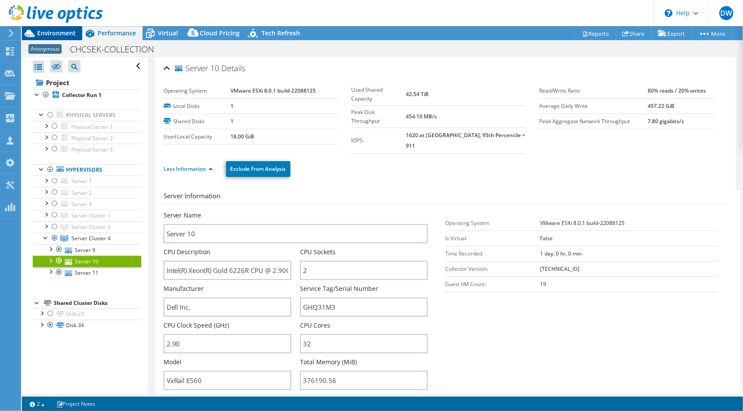
click at [71, 32] on span "Environment" at bounding box center [56, 33] width 38 height 8
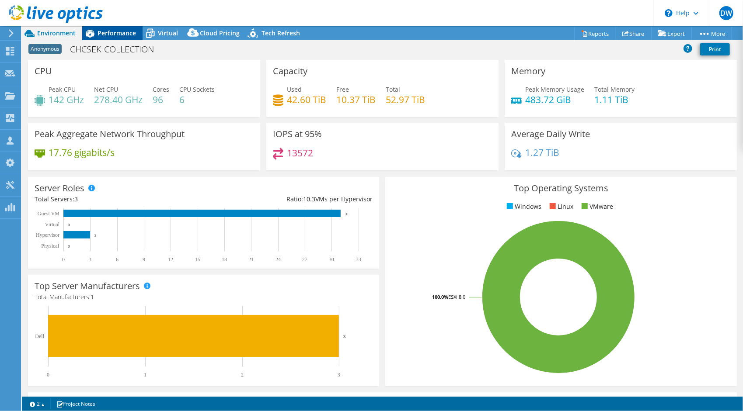
click at [111, 31] on span "Performance" at bounding box center [117, 33] width 38 height 8
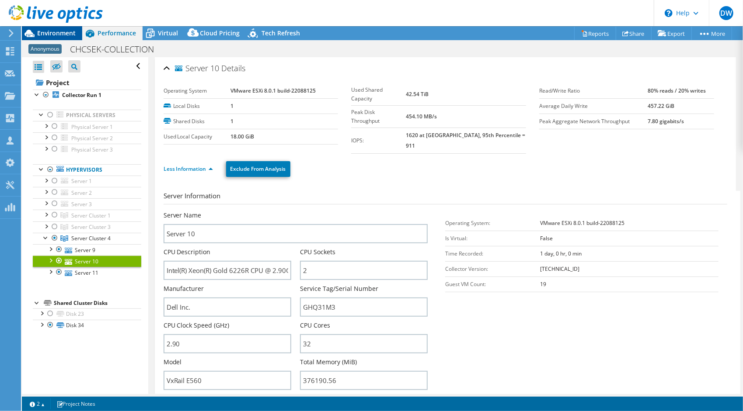
click at [44, 29] on div at bounding box center [51, 14] width 103 height 29
click at [50, 37] on span "Environment" at bounding box center [56, 33] width 38 height 8
